Goal: Transaction & Acquisition: Purchase product/service

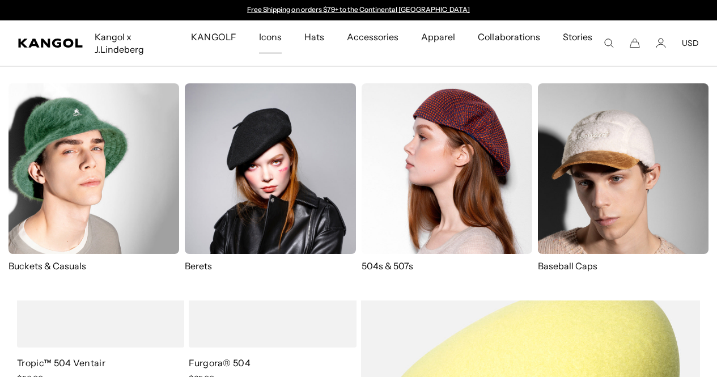
scroll to position [0, 234]
click at [454, 143] on img at bounding box center [447, 168] width 171 height 171
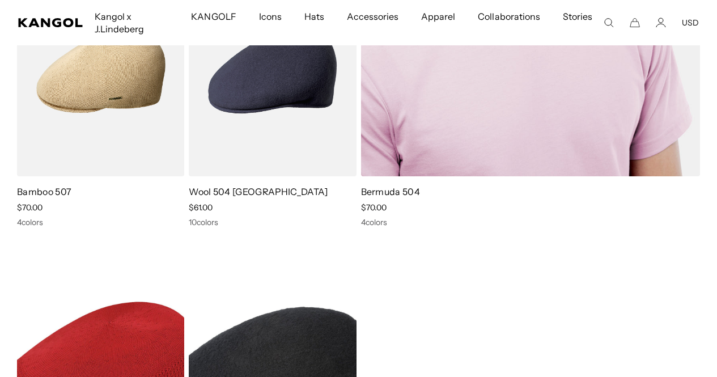
scroll to position [1773, 0]
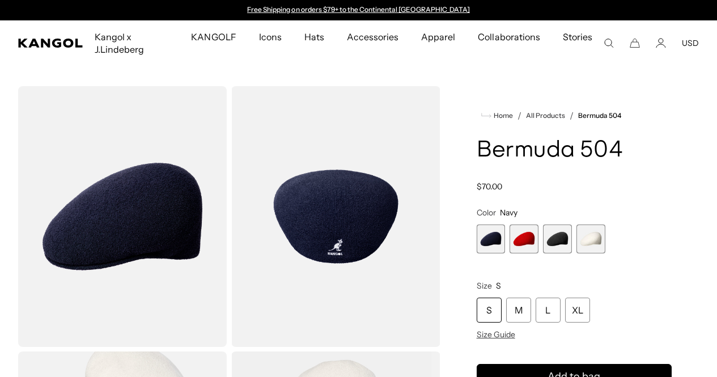
click at [559, 253] on span "3 of 4" at bounding box center [557, 239] width 29 height 29
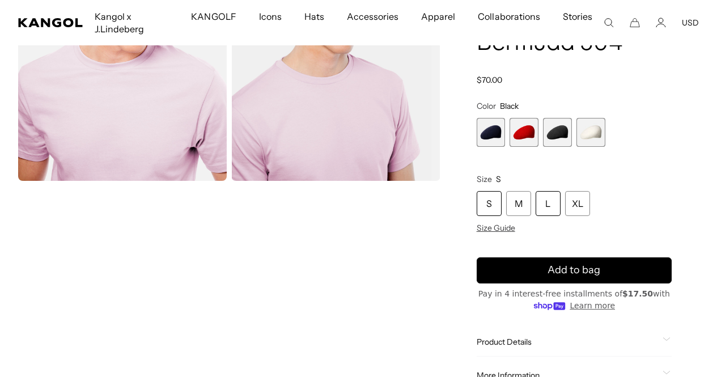
scroll to position [432, 0]
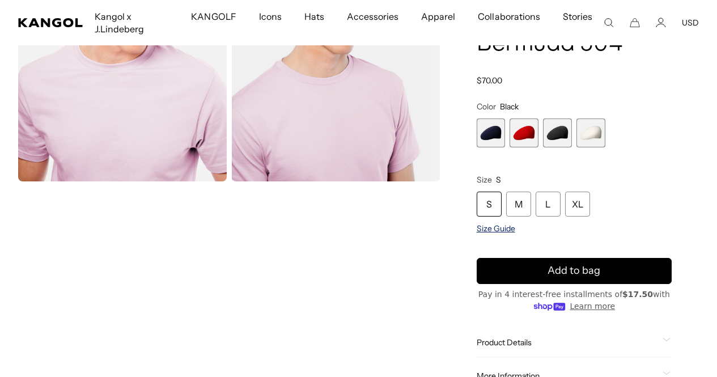
click at [515, 227] on span "Size Guide" at bounding box center [496, 228] width 39 height 10
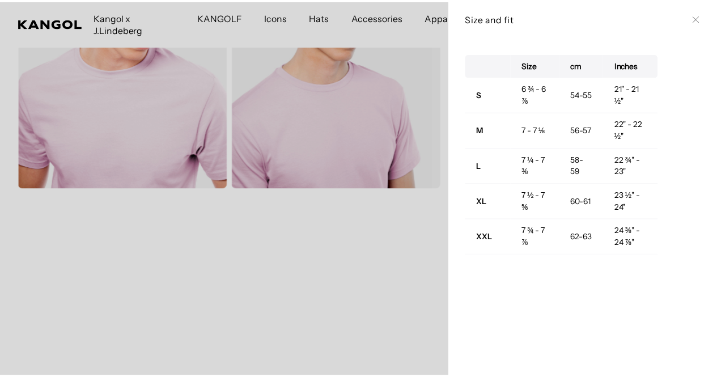
scroll to position [0, 0]
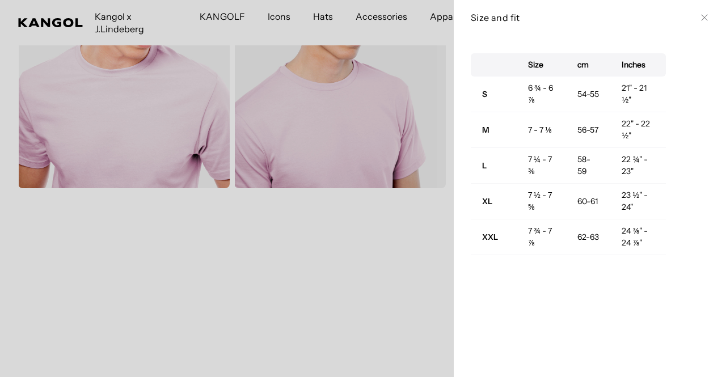
click at [701, 18] on icon at bounding box center [704, 17] width 7 height 7
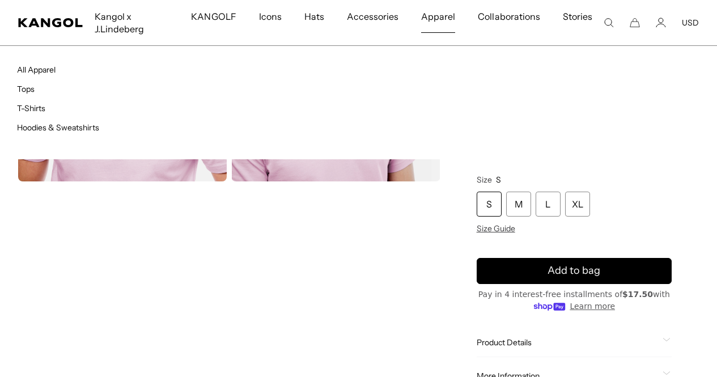
scroll to position [0, 234]
